Goal: Information Seeking & Learning: Learn about a topic

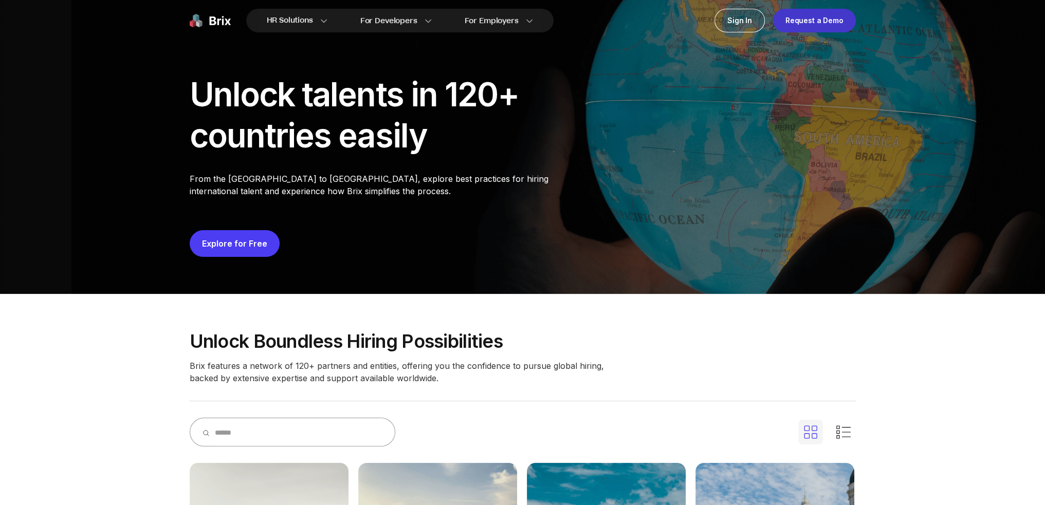
click at [521, 20] on div "Request a Demo" at bounding box center [814, 21] width 83 height 24
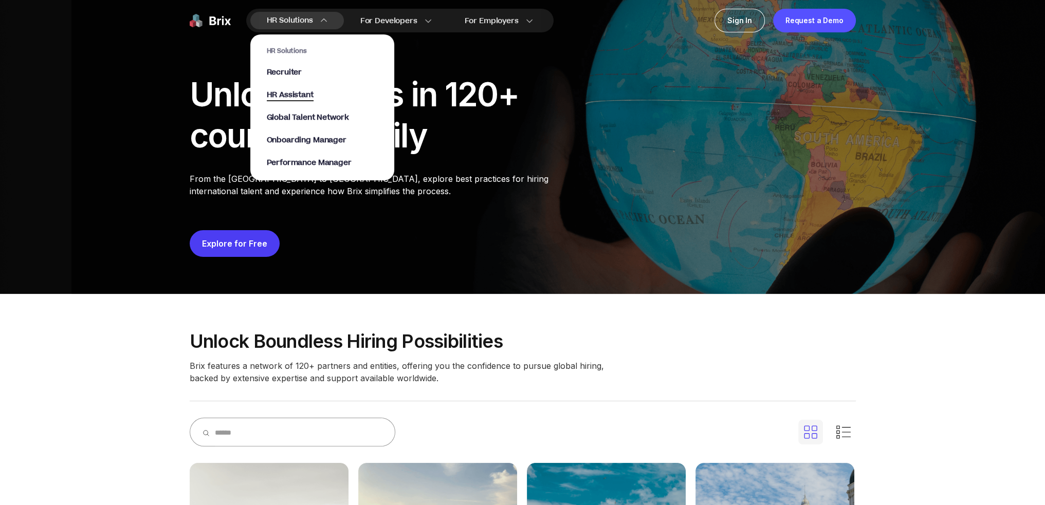
click at [285, 96] on span "HR Assistant" at bounding box center [290, 95] width 47 height 12
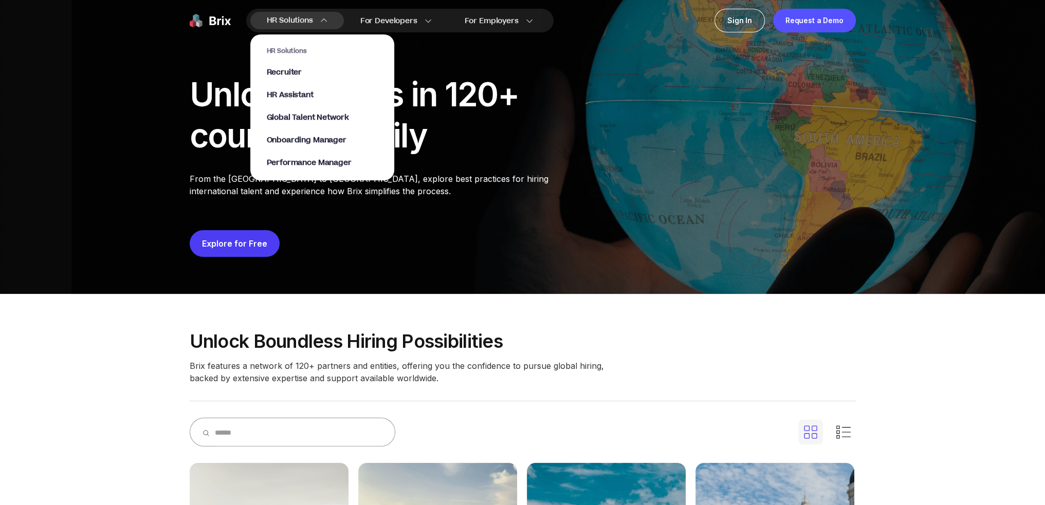
click at [310, 21] on span "HR Solutions" at bounding box center [290, 20] width 46 height 16
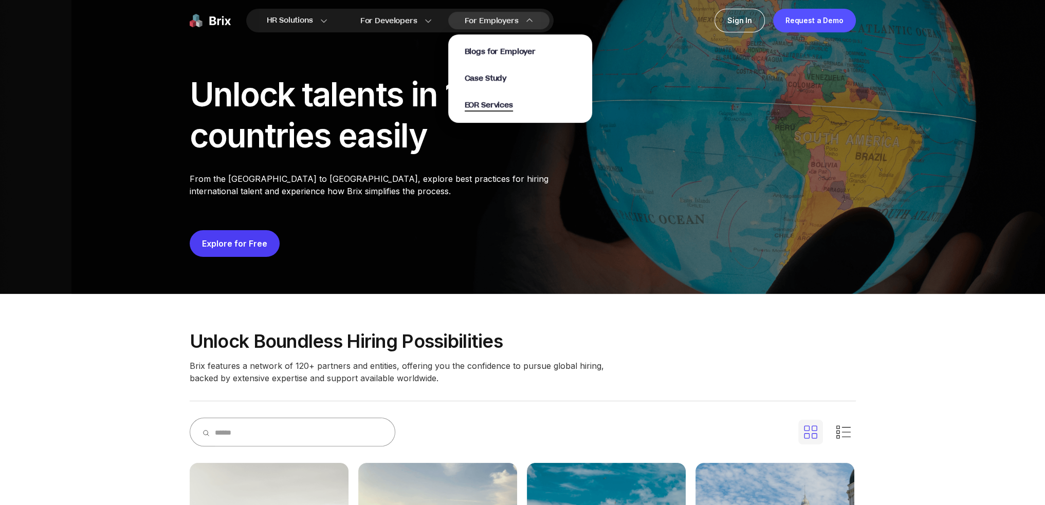
click at [498, 102] on span "EOR Services" at bounding box center [489, 106] width 48 height 12
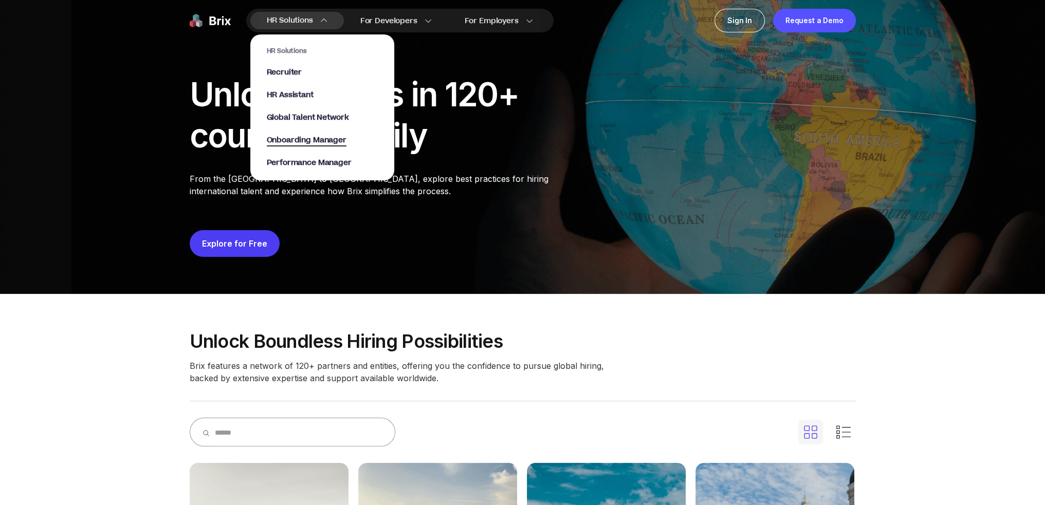
click at [325, 140] on span "Onboarding Manager" at bounding box center [307, 141] width 80 height 12
click at [309, 143] on span "Onboarding Manager" at bounding box center [307, 141] width 80 height 12
click at [307, 140] on span "Onboarding Manager" at bounding box center [307, 141] width 80 height 12
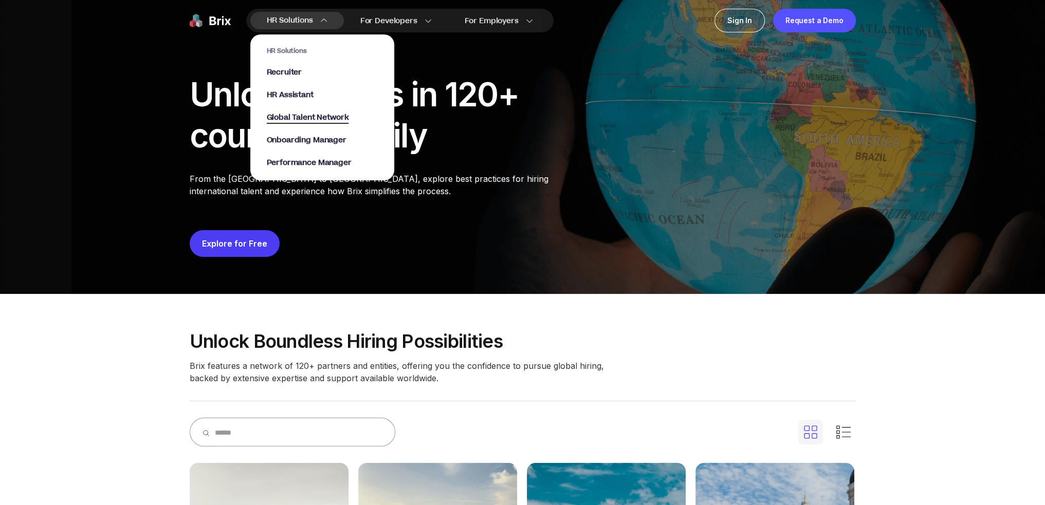
click at [308, 118] on span "Global Talent Network" at bounding box center [308, 118] width 82 height 12
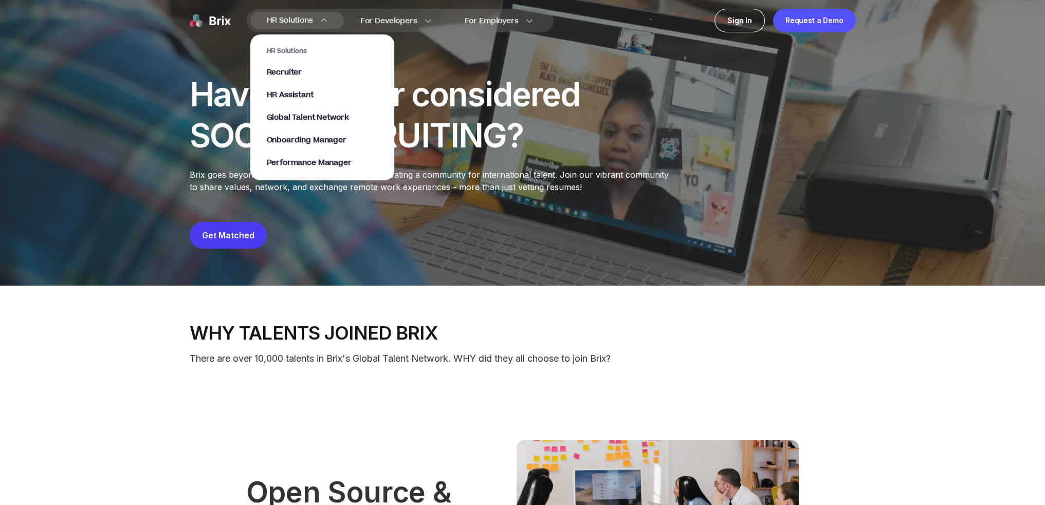
click at [325, 18] on img at bounding box center [323, 20] width 7 height 7
click at [306, 142] on span "Onboarding Manager" at bounding box center [307, 141] width 80 height 12
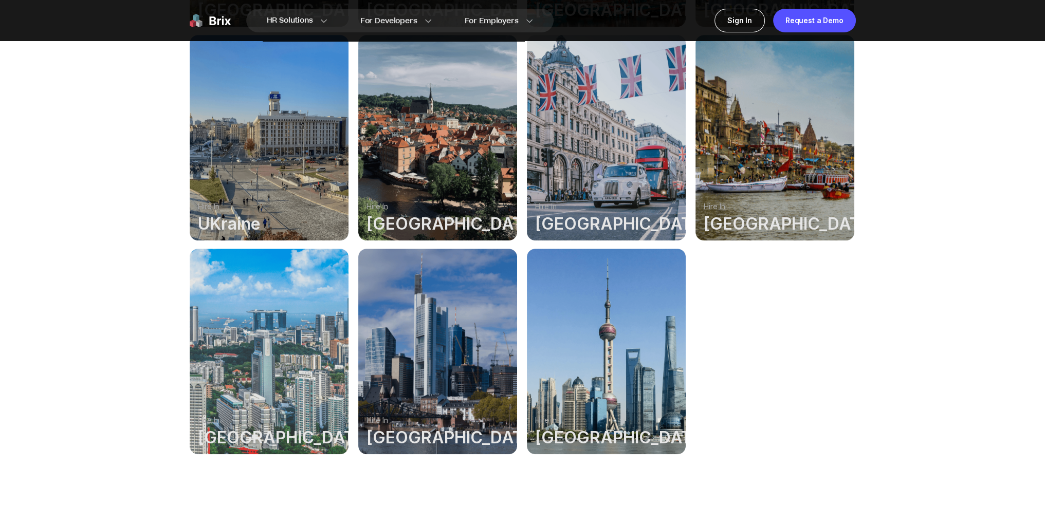
scroll to position [668, 0]
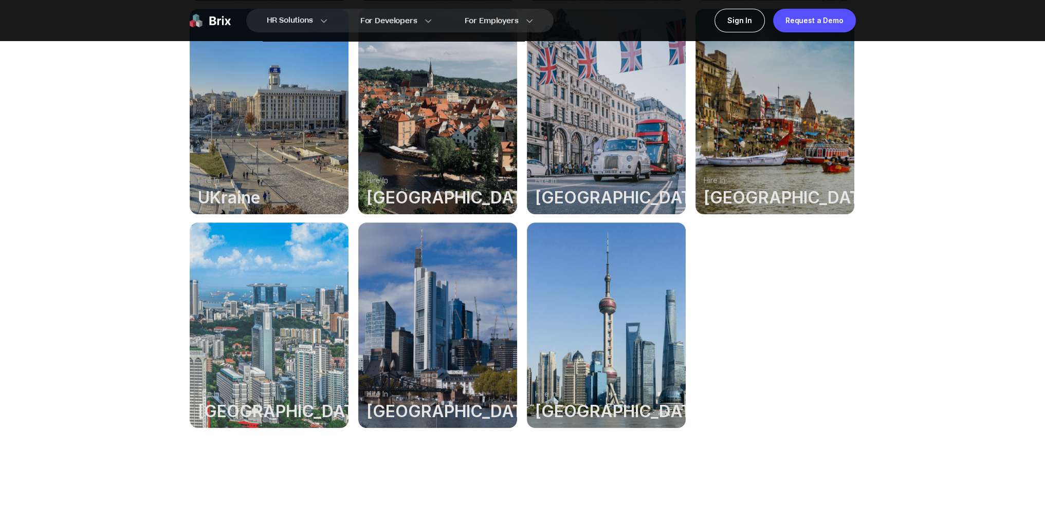
click at [451, 274] on div at bounding box center [437, 326] width 159 height 206
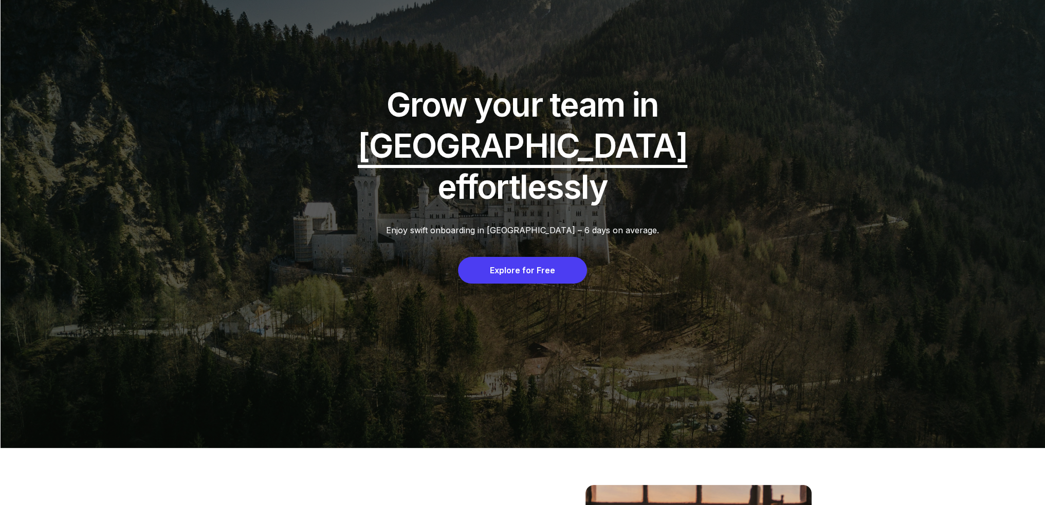
click at [521, 257] on div "Explore for Free" at bounding box center [522, 270] width 129 height 27
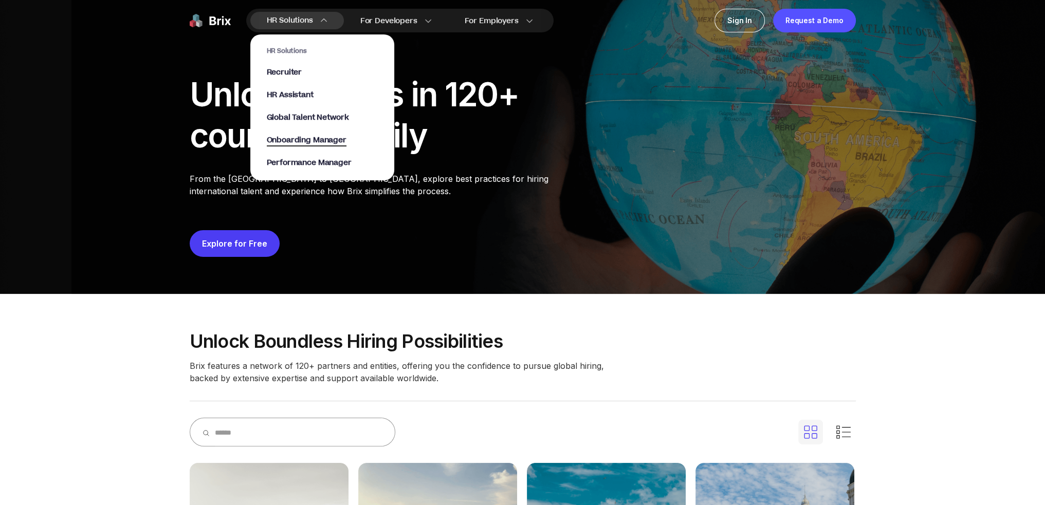
click at [317, 141] on span "Onboarding Manager" at bounding box center [307, 141] width 80 height 12
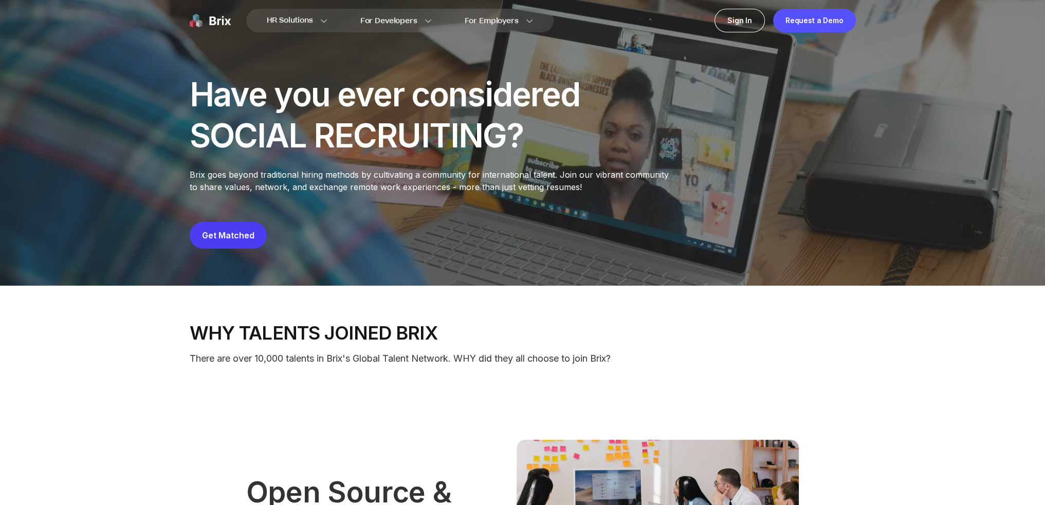
drag, startPoint x: 207, startPoint y: 21, endPoint x: 220, endPoint y: 6, distance: 20.4
click at [207, 20] on img at bounding box center [210, 21] width 41 height 24
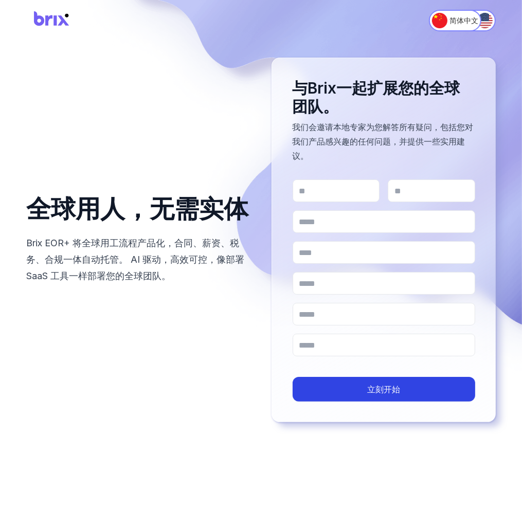
click at [40, 59] on div "全球用人，无需实体 Brix EOR+ 将全球用工流程产品化，合同、薪资、税务、合规一体自动托管。 AI 驱动，高效可控，像部署 SaaS 工具一样部署您的全…" at bounding box center [261, 240] width 470 height 364
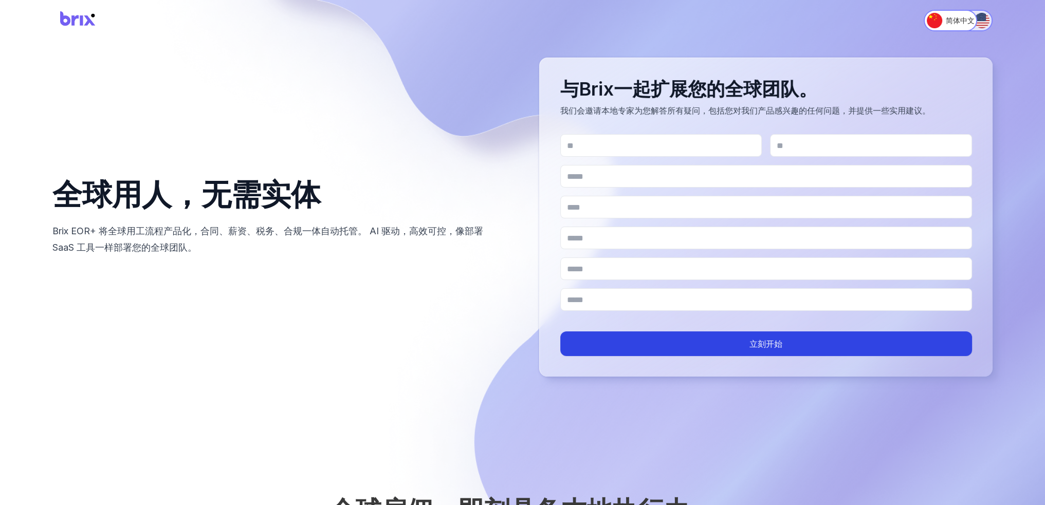
click at [521, 21] on button "English" at bounding box center [968, 21] width 48 height 22
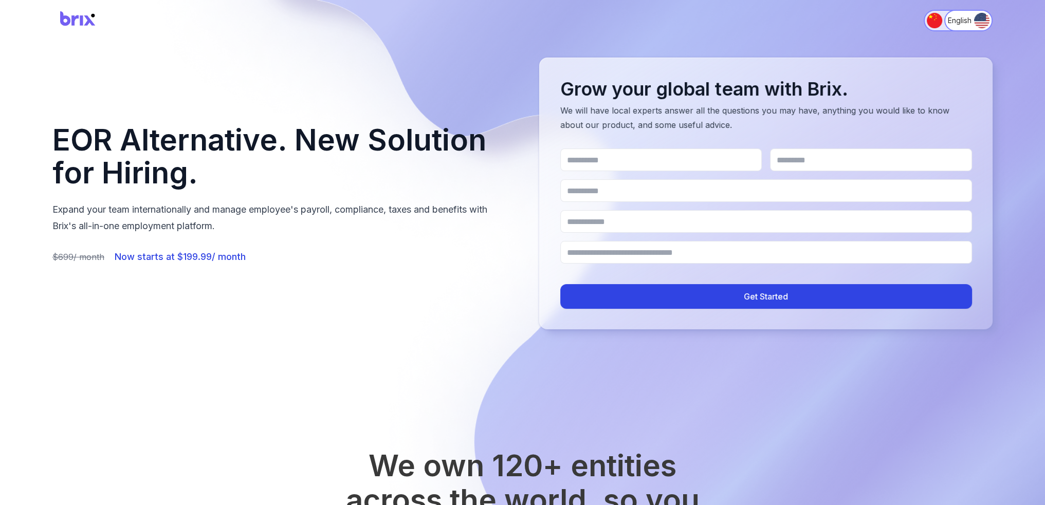
click at [521, 20] on img "Switch to 简体中文" at bounding box center [934, 20] width 15 height 15
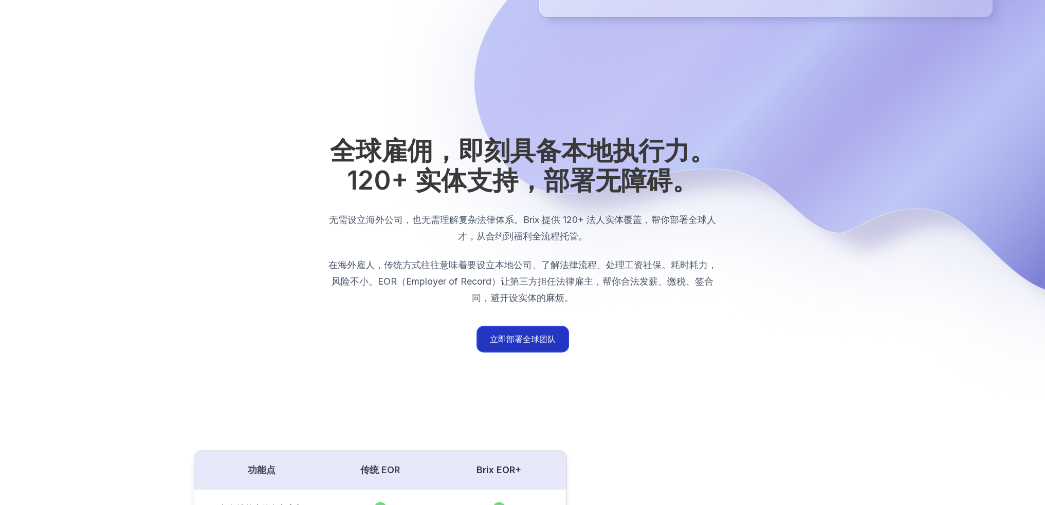
click at [521, 348] on button "立即部署全球团队" at bounding box center [522, 339] width 90 height 25
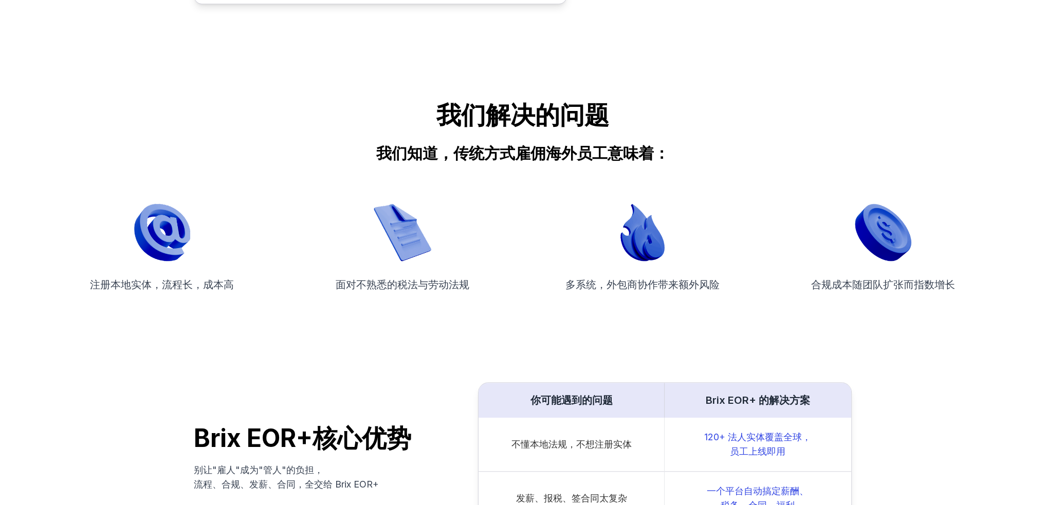
scroll to position [1336, 0]
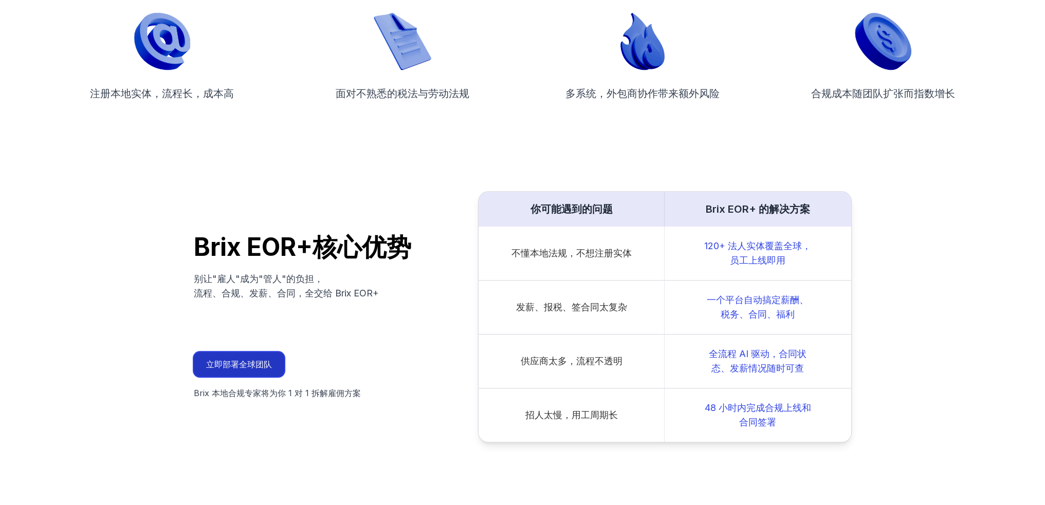
click at [241, 364] on button "立即部署全球团队" at bounding box center [239, 364] width 90 height 25
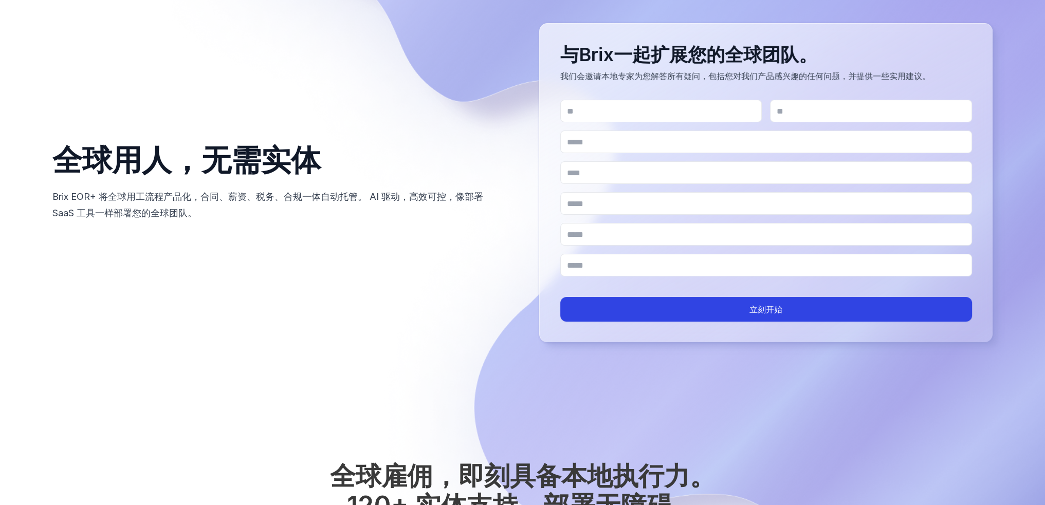
scroll to position [0, 0]
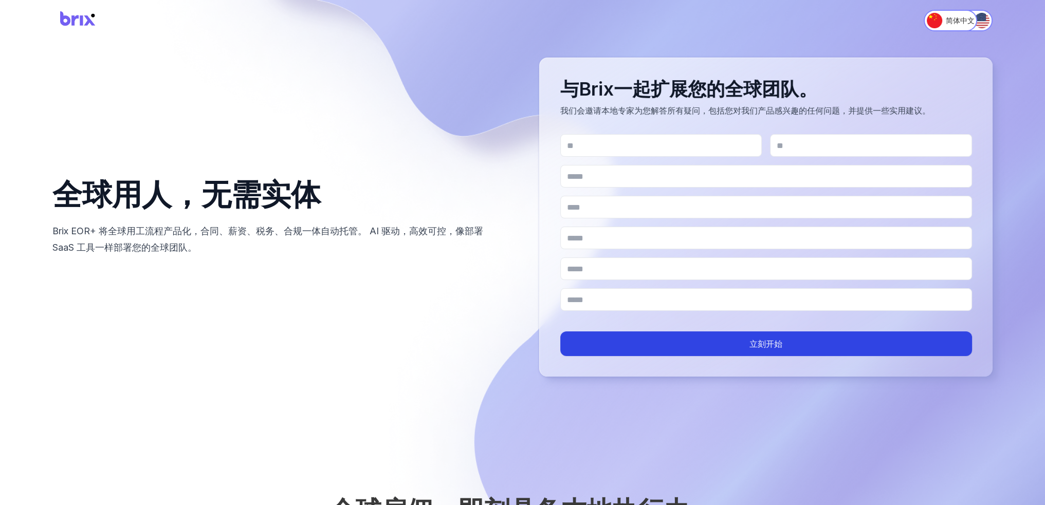
click at [78, 18] on img at bounding box center [77, 20] width 51 height 27
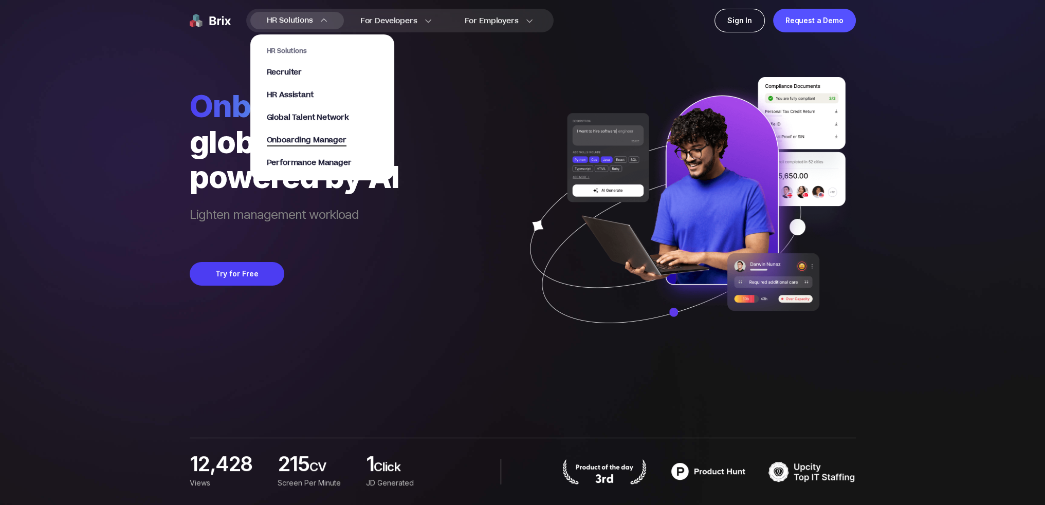
click at [308, 142] on span "Onboarding Manager" at bounding box center [307, 141] width 80 height 12
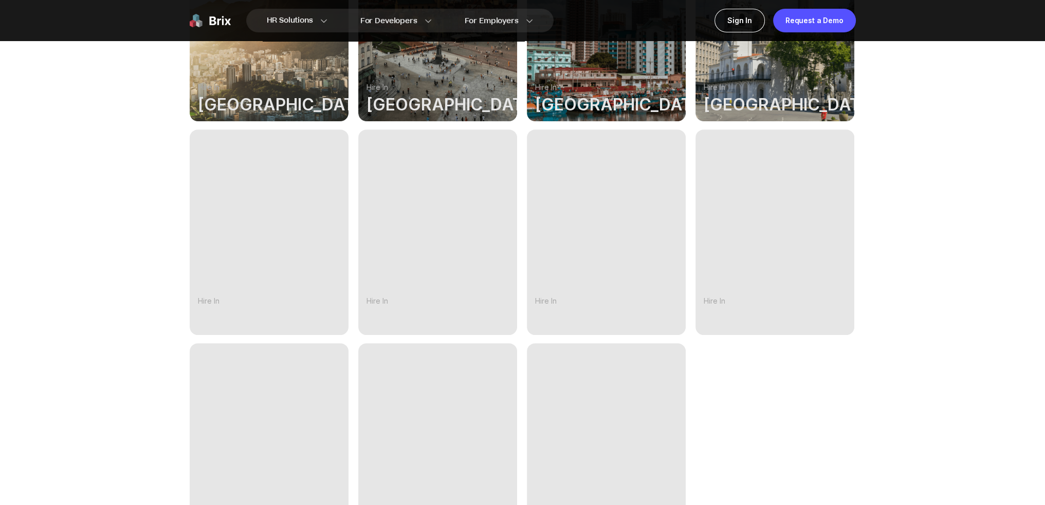
scroll to position [565, 0]
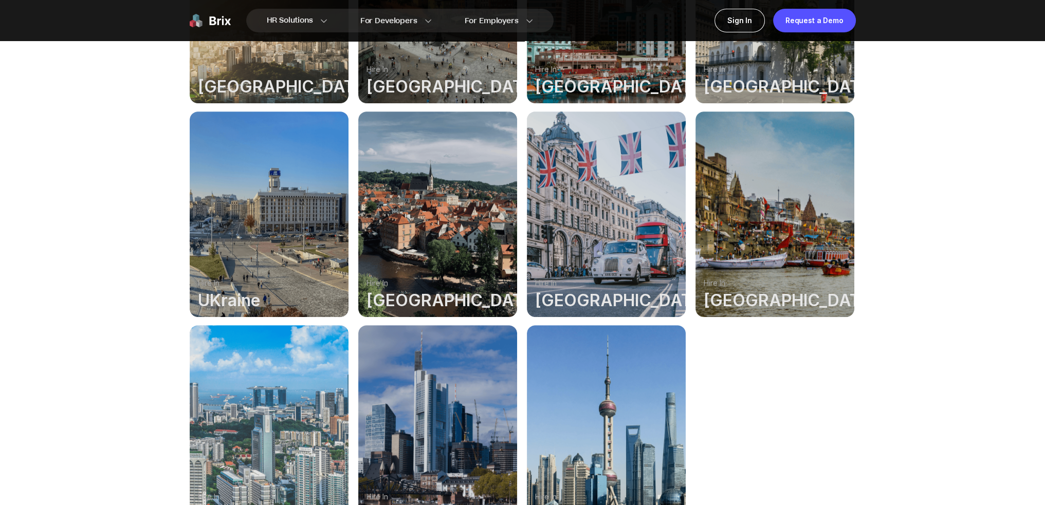
click at [408, 358] on div at bounding box center [437, 428] width 159 height 206
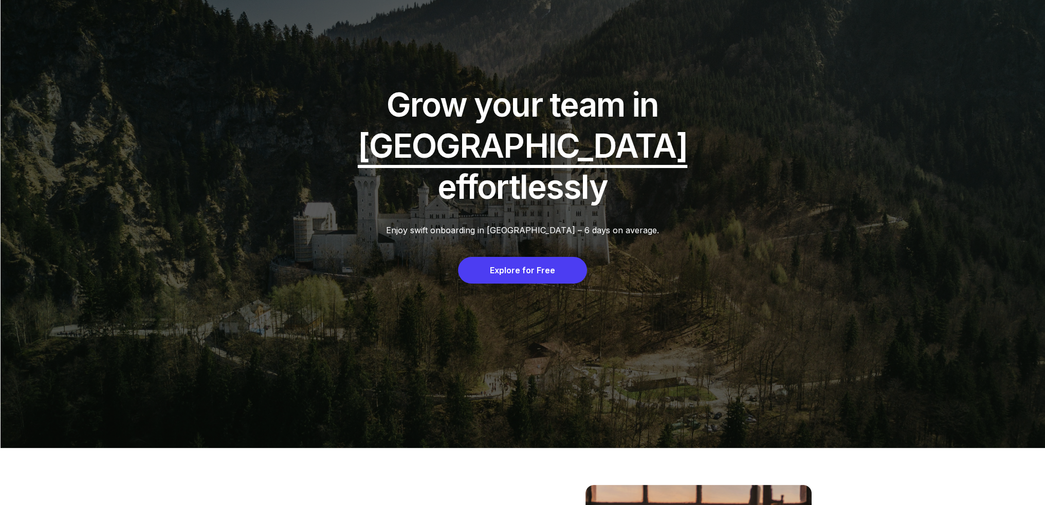
click at [554, 257] on div "Explore for Free" at bounding box center [522, 270] width 129 height 27
